Goal: Information Seeking & Learning: Learn about a topic

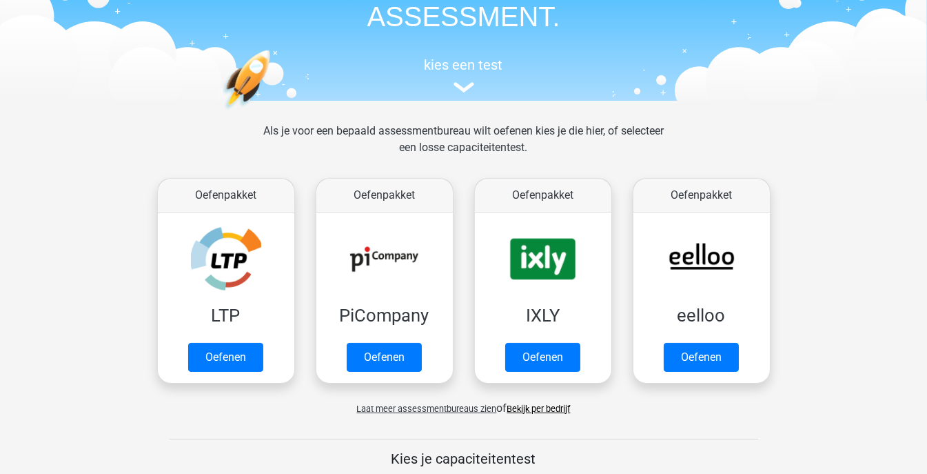
scroll to position [183, 0]
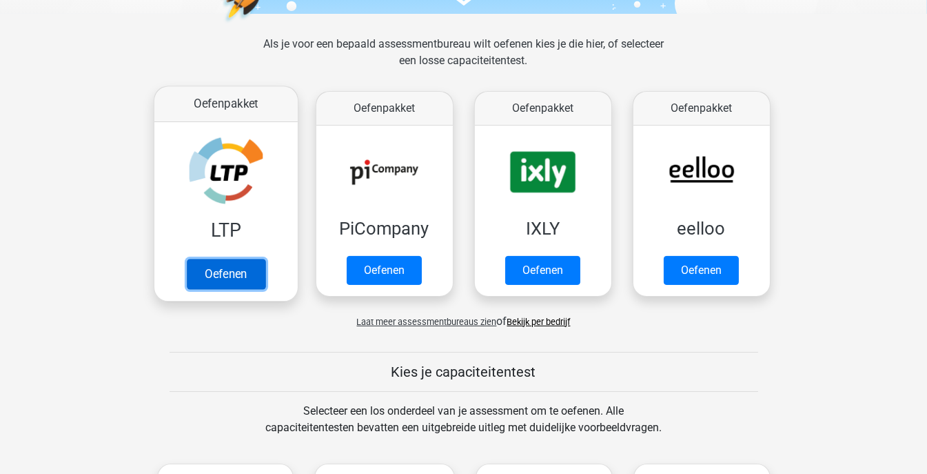
click at [250, 278] on link "Oefenen" at bounding box center [225, 273] width 79 height 30
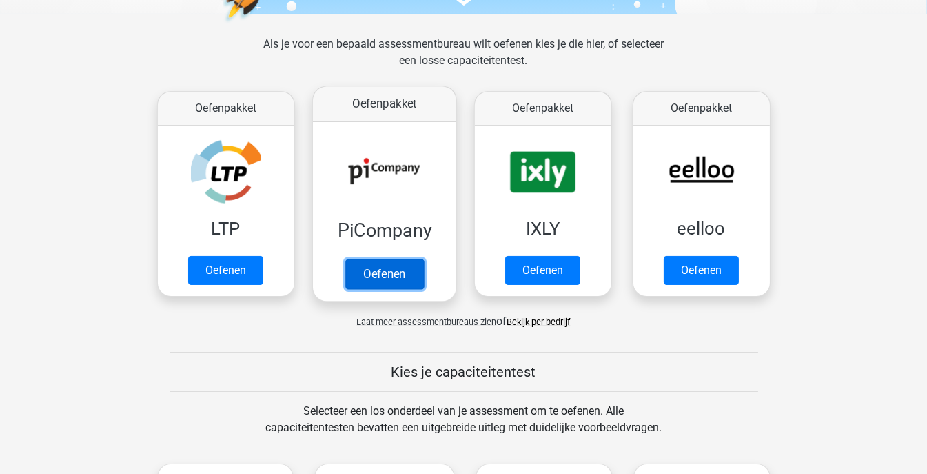
click at [420, 258] on link "Oefenen" at bounding box center [384, 273] width 79 height 30
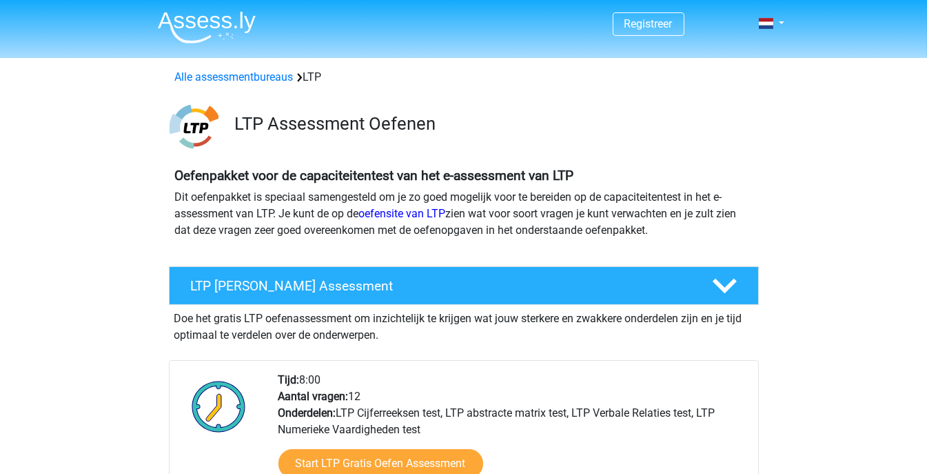
scroll to position [276, 0]
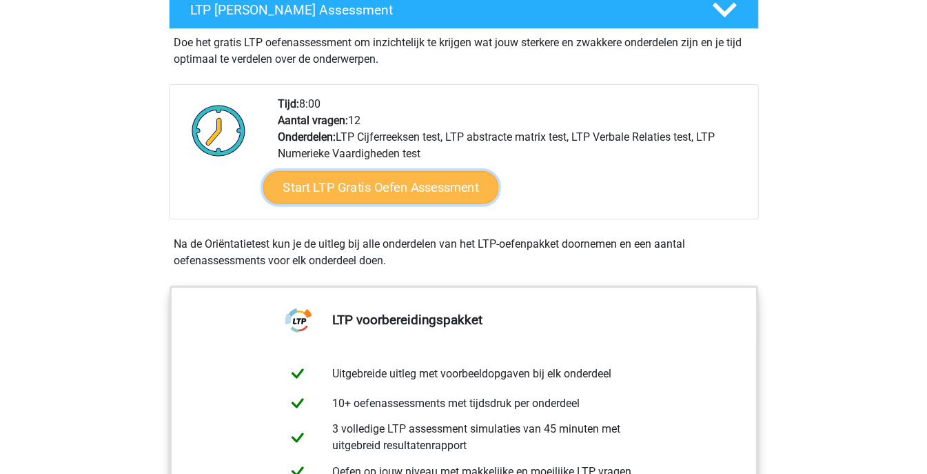
click at [357, 189] on link "Start LTP Gratis Oefen Assessment" at bounding box center [381, 187] width 236 height 33
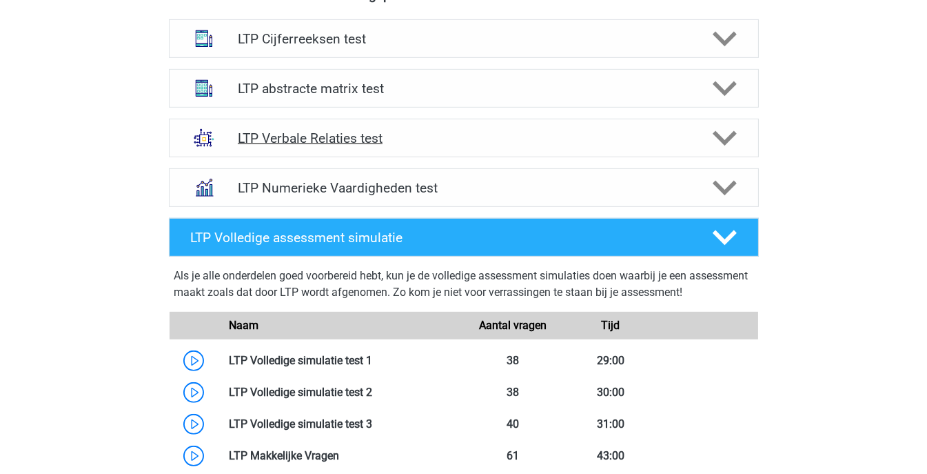
scroll to position [919, 0]
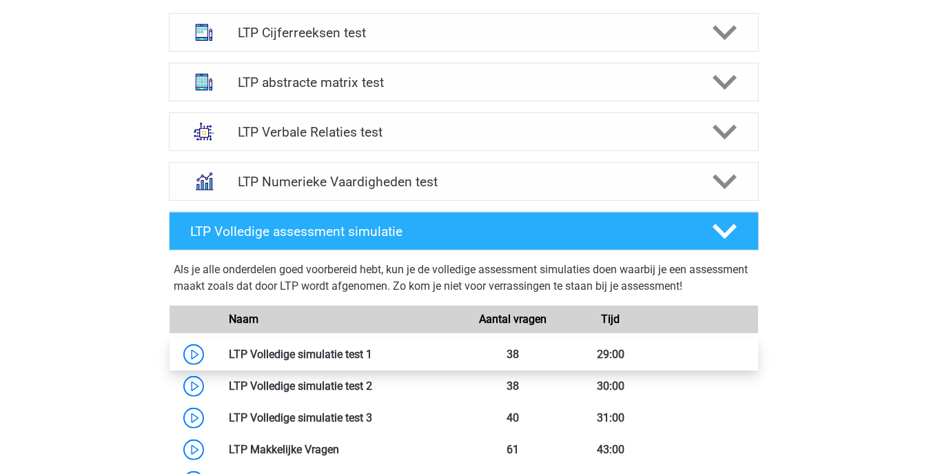
click at [372, 347] on link at bounding box center [372, 353] width 0 height 13
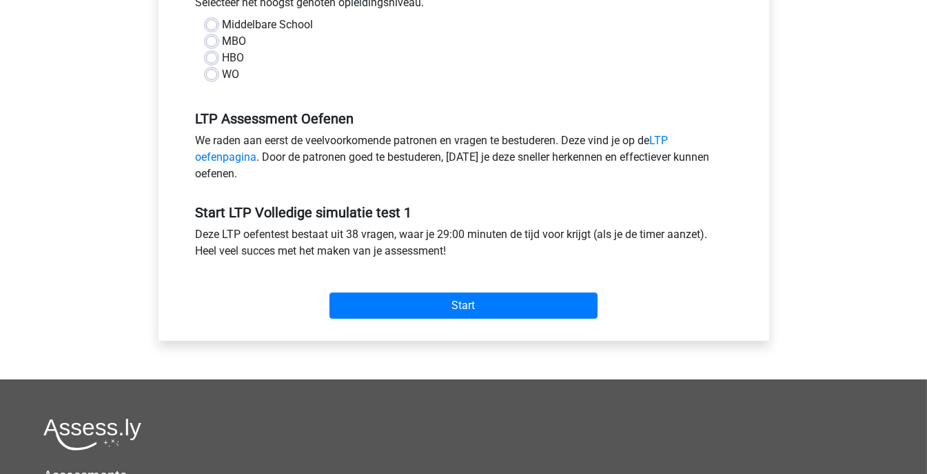
scroll to position [459, 0]
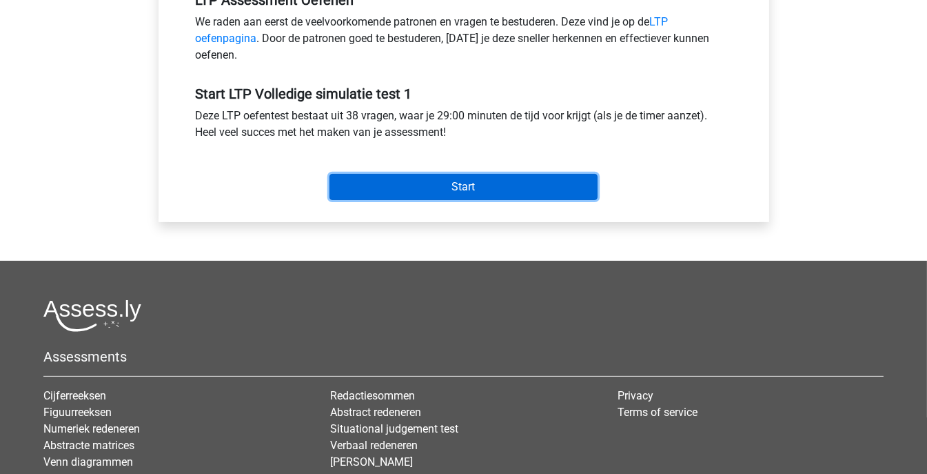
click at [447, 189] on input "Start" at bounding box center [463, 187] width 268 height 26
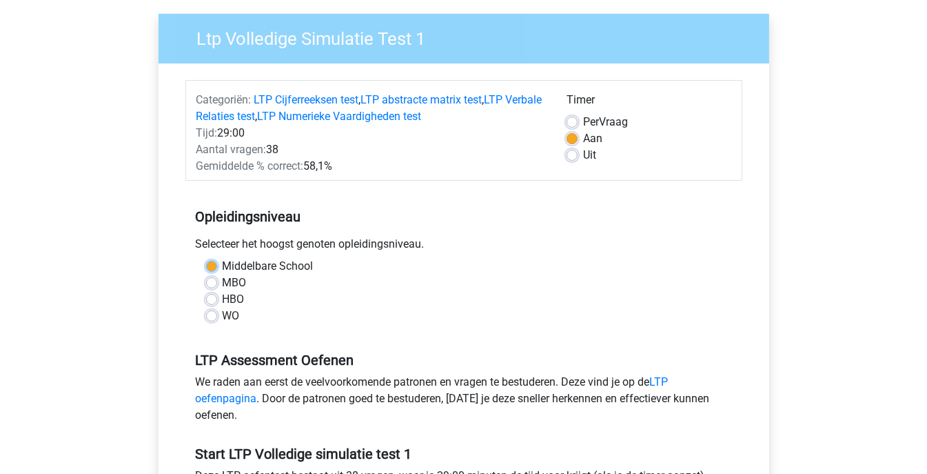
scroll to position [0, 0]
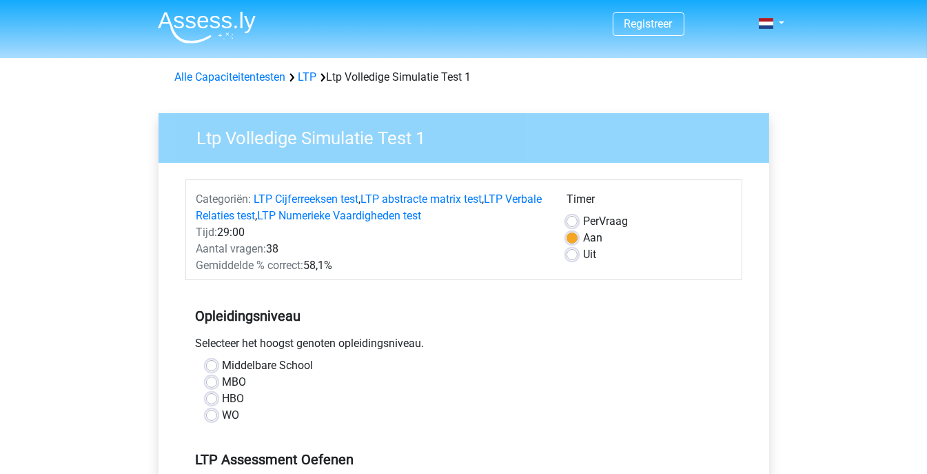
click at [426, 394] on div "HBO" at bounding box center [464, 398] width 516 height 17
click at [223, 361] on label "Middelbare School" at bounding box center [268, 365] width 91 height 17
click at [212, 361] on input "Middelbare School" at bounding box center [211, 364] width 11 height 14
radio input "true"
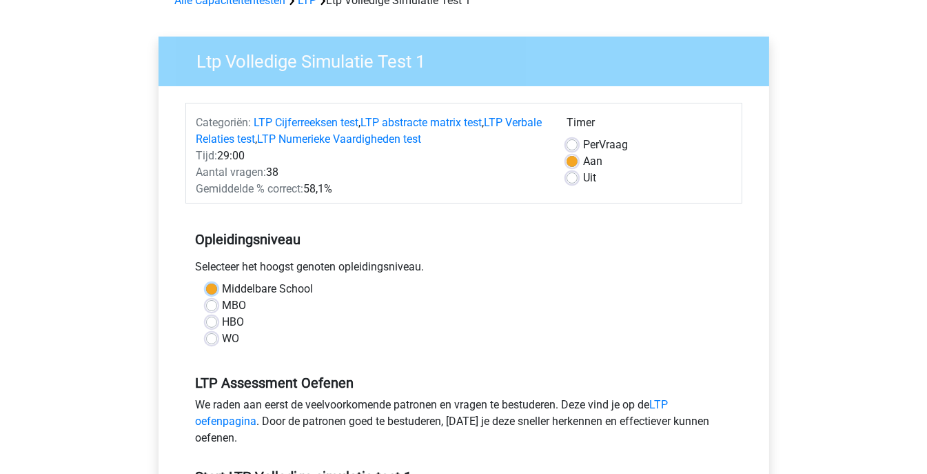
scroll to position [183, 0]
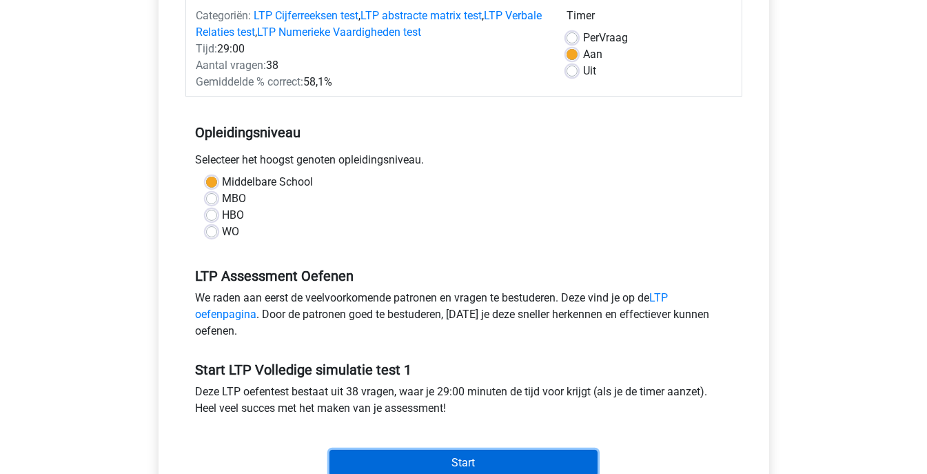
click at [537, 453] on input "Start" at bounding box center [463, 462] width 268 height 26
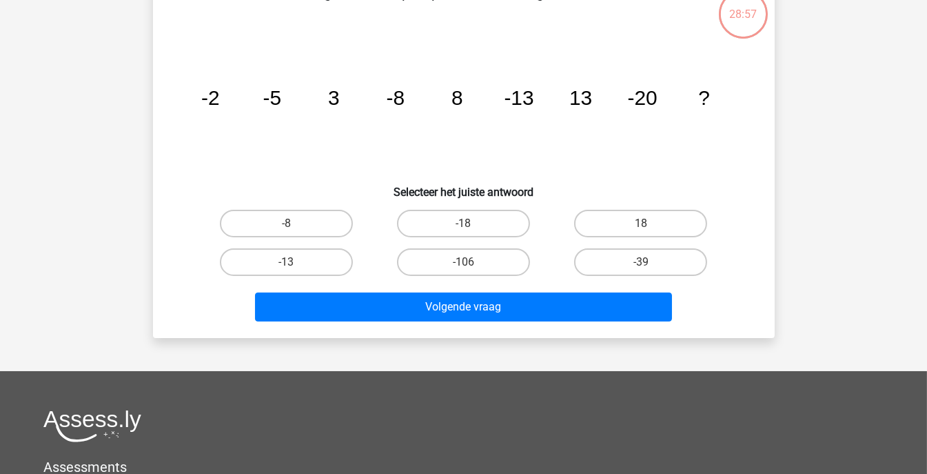
scroll to position [92, 0]
drag, startPoint x: 471, startPoint y: 218, endPoint x: 497, endPoint y: 309, distance: 94.7
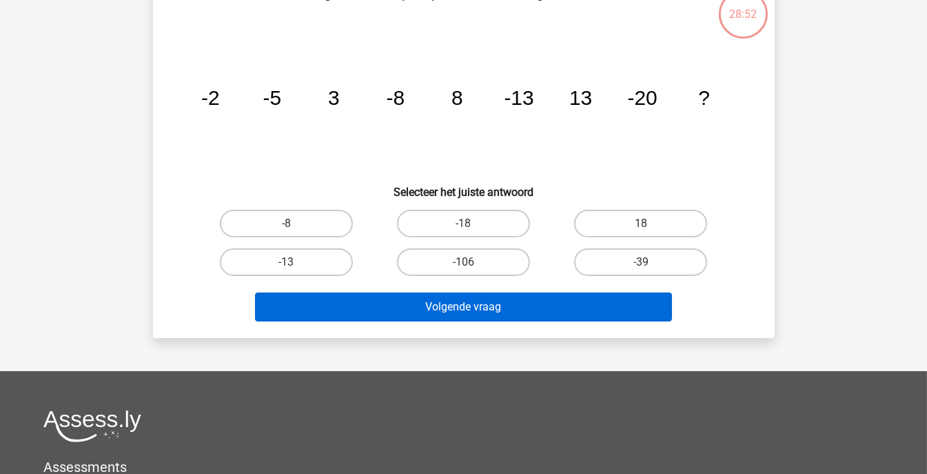
click at [471, 218] on label "-18" at bounding box center [463, 224] width 133 height 28
click at [471, 223] on input "-18" at bounding box center [467, 227] width 9 height 9
radio input "true"
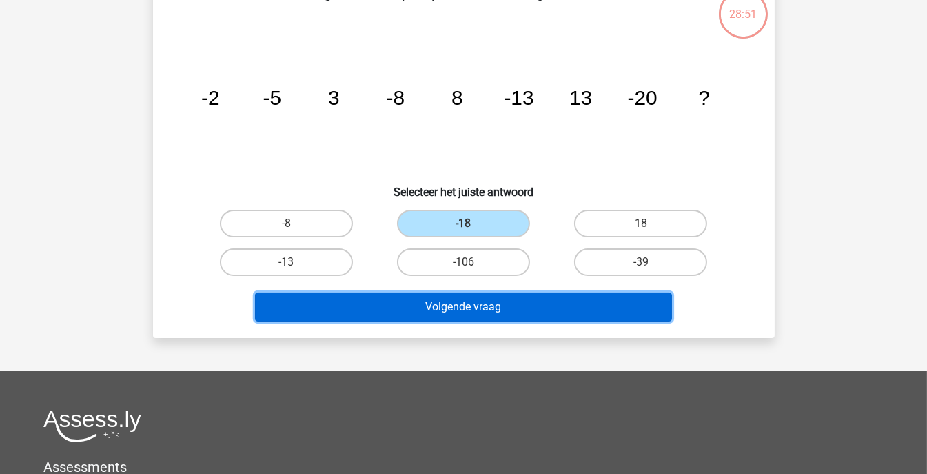
click at [497, 309] on button "Volgende vraag" at bounding box center [463, 306] width 417 height 29
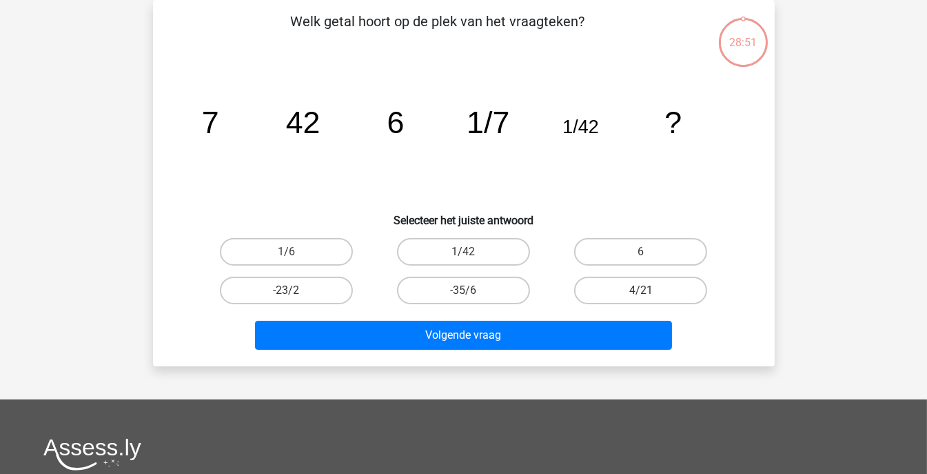
scroll to position [63, 0]
click at [480, 259] on label "1/42" at bounding box center [463, 252] width 133 height 28
click at [472, 259] on input "1/42" at bounding box center [467, 256] width 9 height 9
radio input "true"
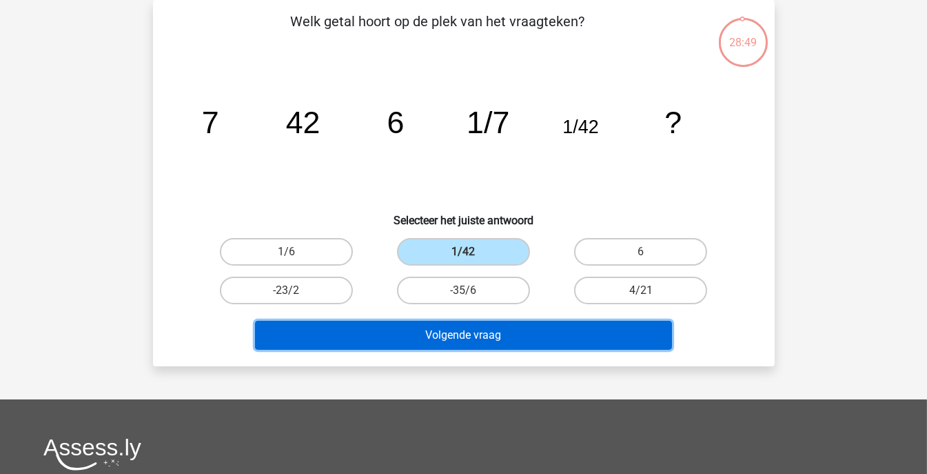
click at [484, 346] on button "Volgende vraag" at bounding box center [463, 335] width 417 height 29
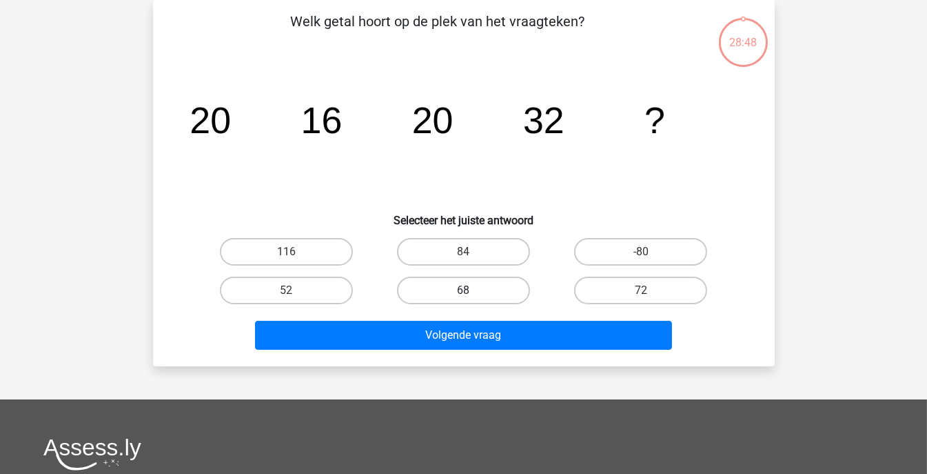
click at [471, 287] on label "68" at bounding box center [463, 290] width 133 height 28
click at [471, 290] on input "68" at bounding box center [467, 294] width 9 height 9
radio input "true"
click at [491, 358] on div "Welk getal hoort op de plek van het vraagteken? image/svg+xml 20 16 20 32 ? Sel…" at bounding box center [464, 183] width 622 height 366
click at [476, 292] on label "68" at bounding box center [463, 290] width 133 height 28
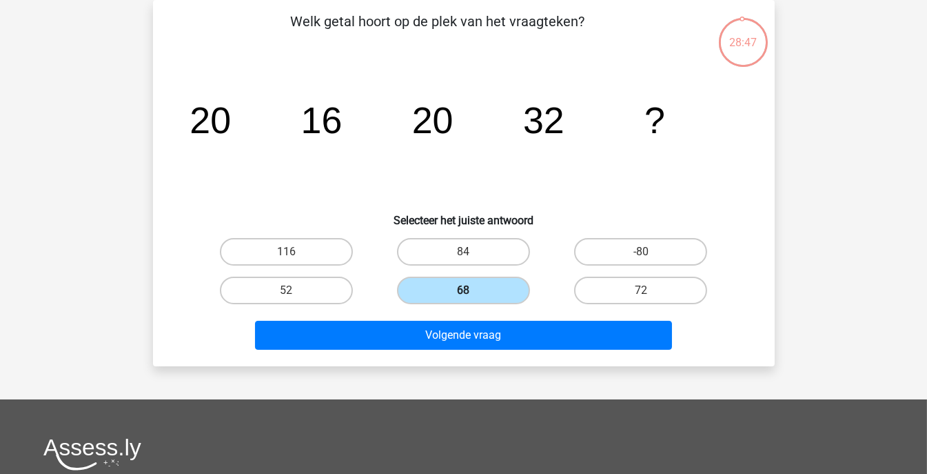
click at [472, 292] on input "68" at bounding box center [467, 294] width 9 height 9
click at [474, 289] on label "68" at bounding box center [463, 290] width 133 height 28
click at [472, 290] on input "68" at bounding box center [467, 294] width 9 height 9
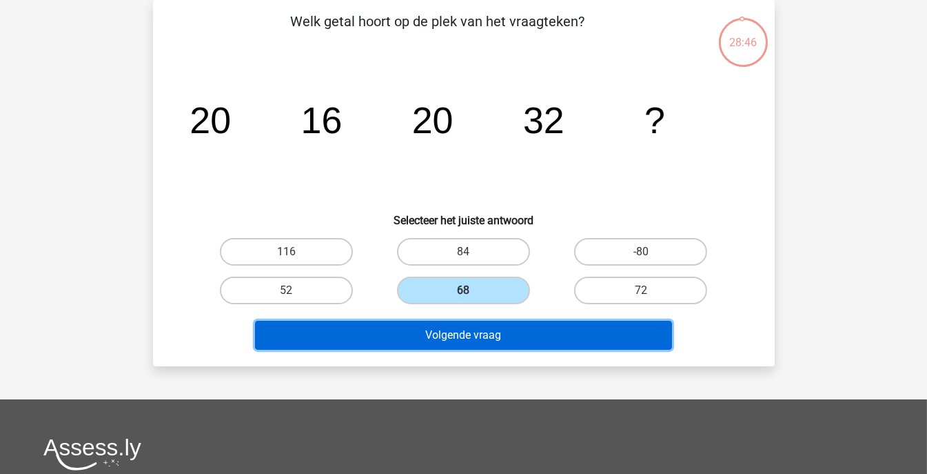
click at [485, 329] on button "Volgende vraag" at bounding box center [463, 335] width 417 height 29
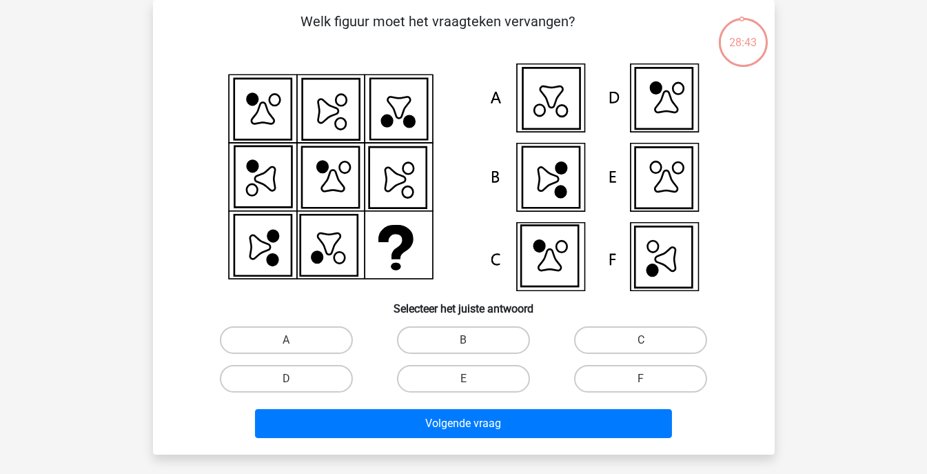
click at [365, 243] on icon at bounding box center [464, 176] width 556 height 227
click at [423, 353] on div "B" at bounding box center [463, 340] width 177 height 39
click at [428, 341] on label "B" at bounding box center [463, 340] width 133 height 28
click at [463, 341] on input "B" at bounding box center [467, 344] width 9 height 9
radio input "true"
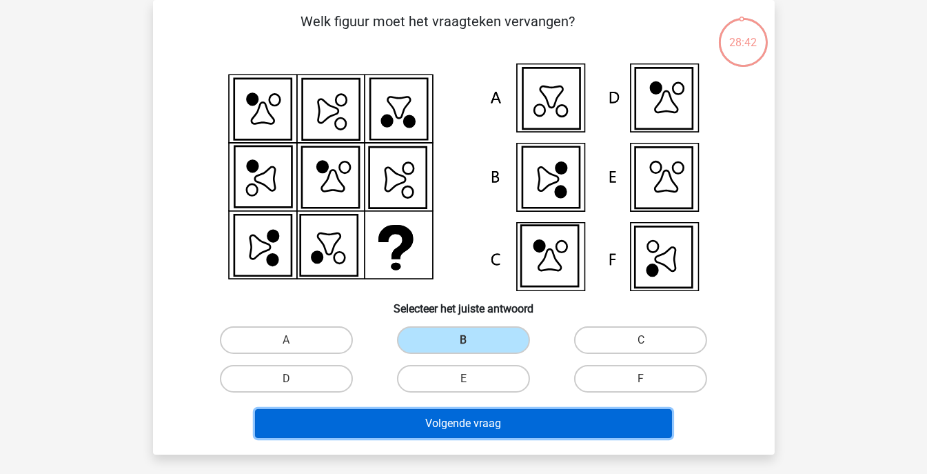
click at [466, 425] on button "Volgende vraag" at bounding box center [463, 423] width 417 height 29
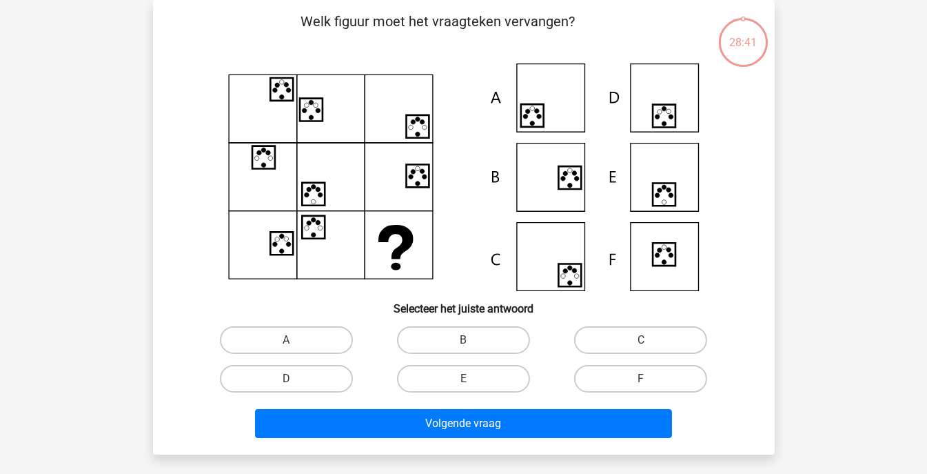
click at [530, 261] on icon at bounding box center [464, 176] width 556 height 227
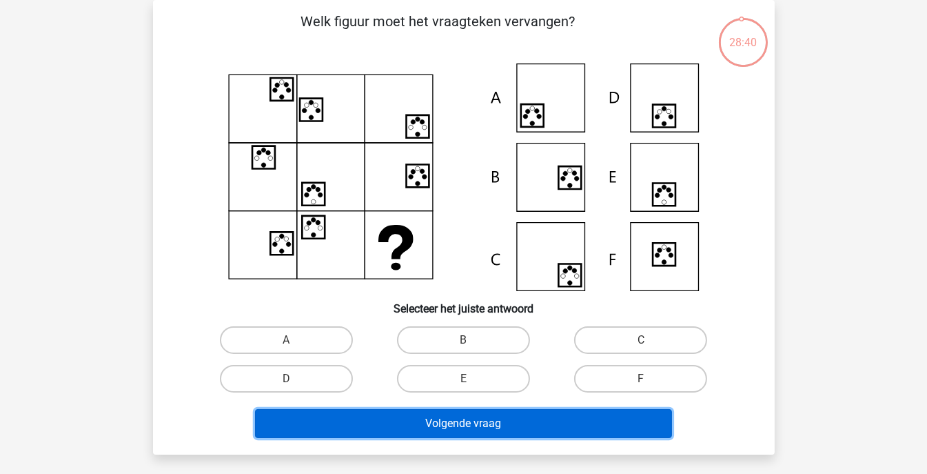
click at [487, 418] on button "Volgende vraag" at bounding box center [463, 423] width 417 height 29
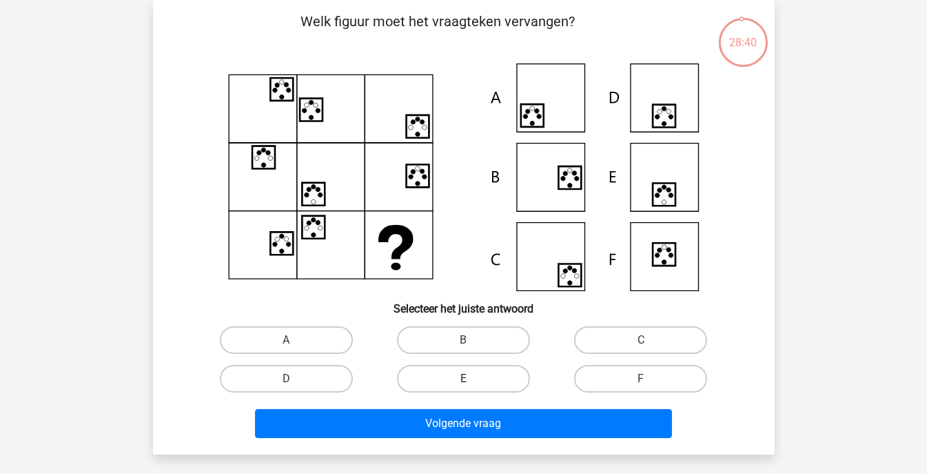
click at [471, 367] on label "E" at bounding box center [463, 379] width 133 height 28
click at [471, 378] on input "E" at bounding box center [467, 382] width 9 height 9
radio input "true"
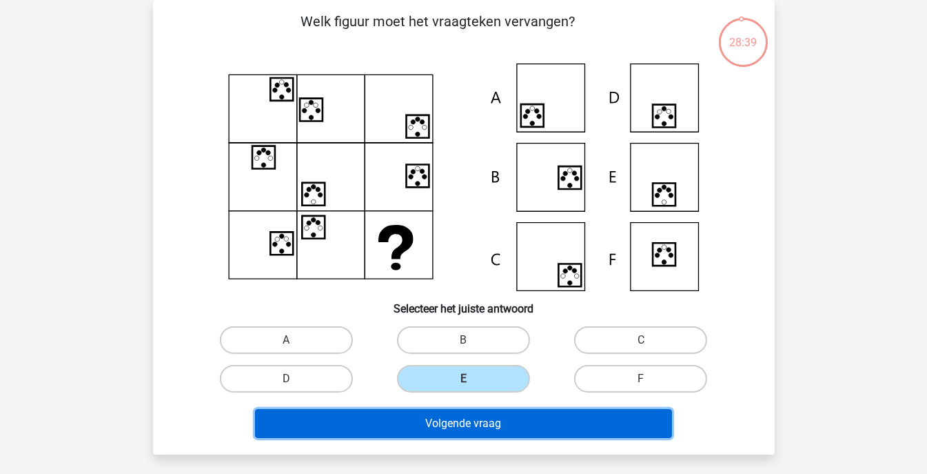
click at [471, 423] on button "Volgende vraag" at bounding box center [463, 423] width 417 height 29
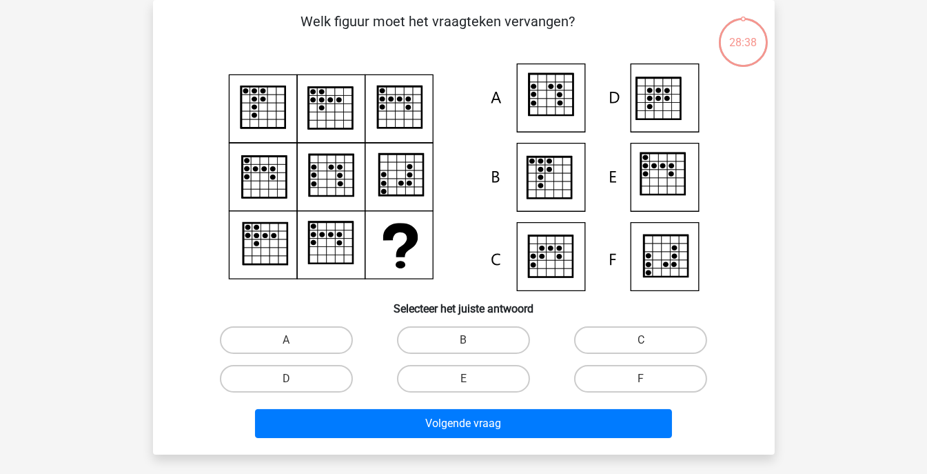
click at [465, 378] on input "E" at bounding box center [467, 382] width 9 height 9
radio input "true"
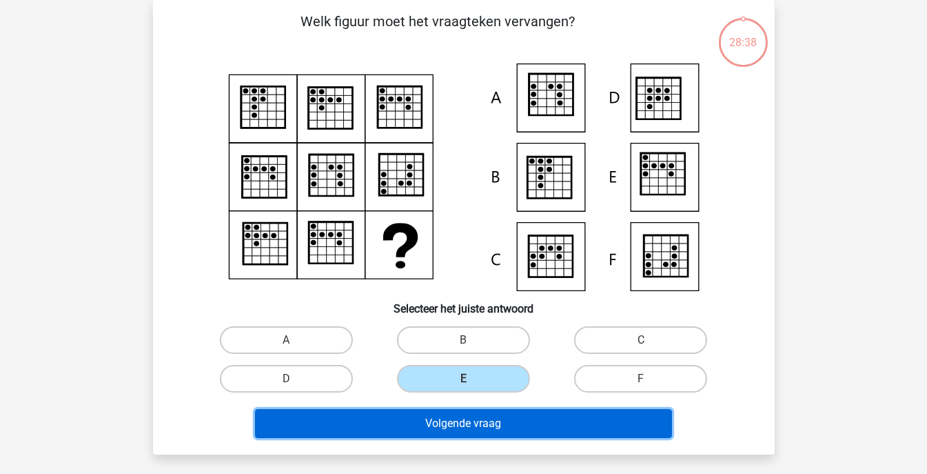
click at [468, 428] on button "Volgende vraag" at bounding box center [463, 423] width 417 height 29
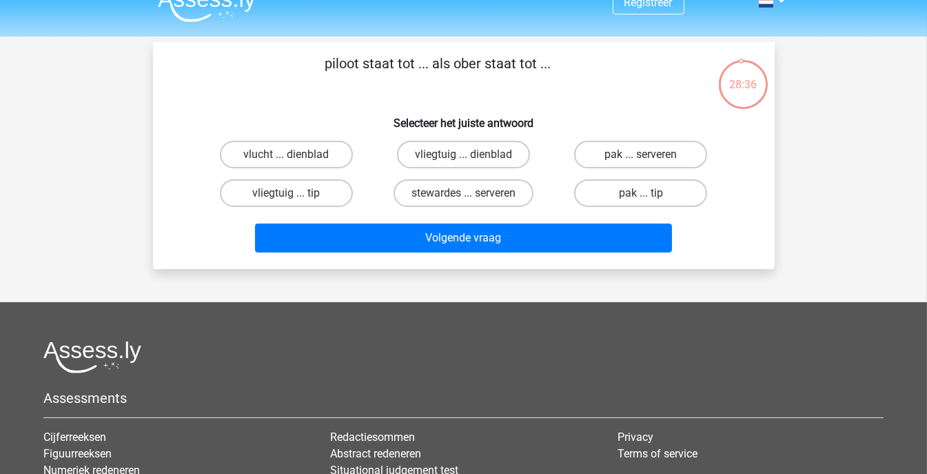
scroll to position [0, 0]
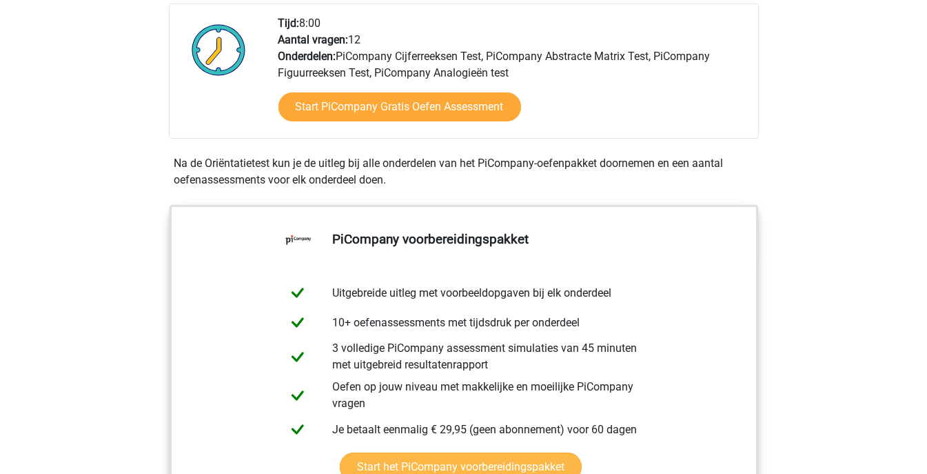
scroll to position [643, 0]
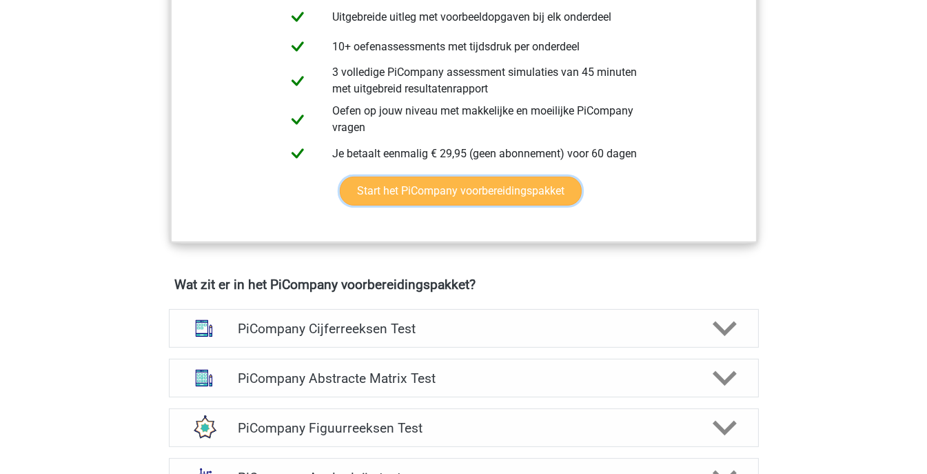
click at [459, 205] on link "Start het PiCompany voorbereidingspakket" at bounding box center [461, 190] width 242 height 29
